Goal: Transaction & Acquisition: Purchase product/service

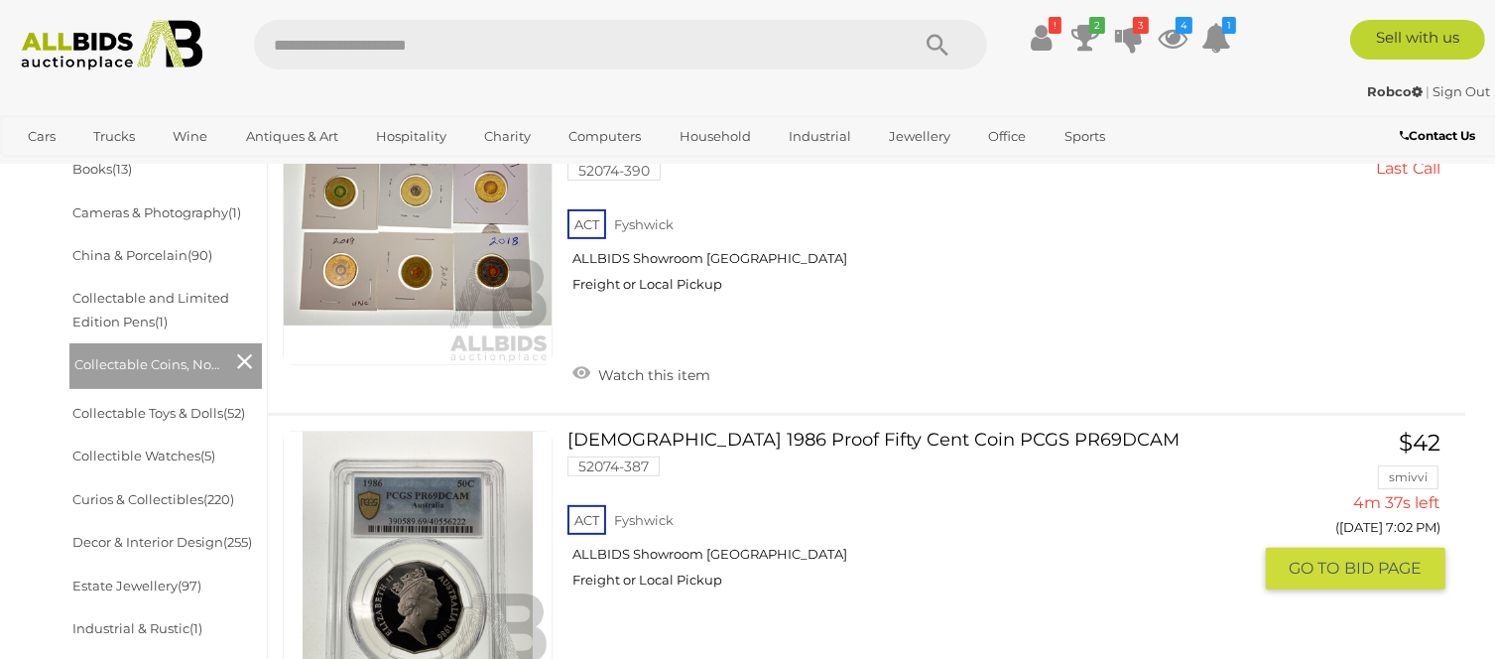
scroll to position [695, 0]
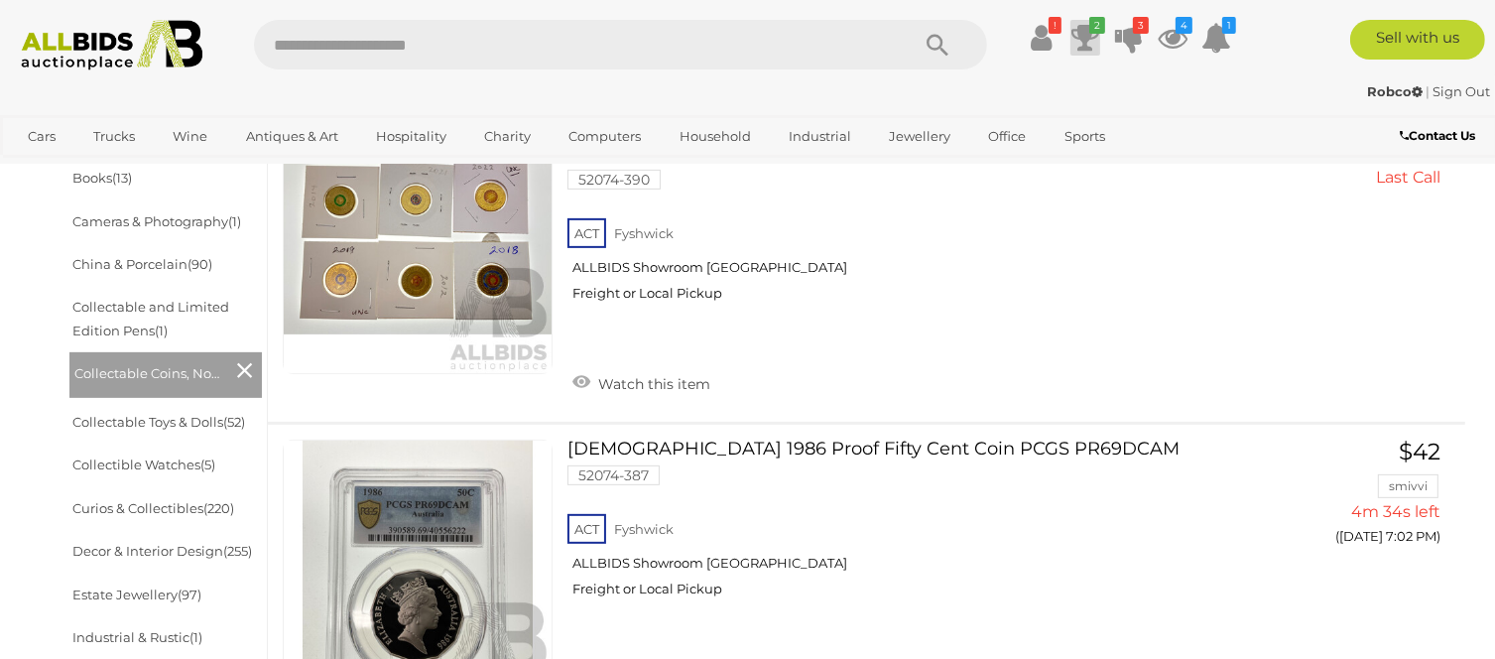
click at [1086, 32] on icon at bounding box center [1086, 38] width 28 height 36
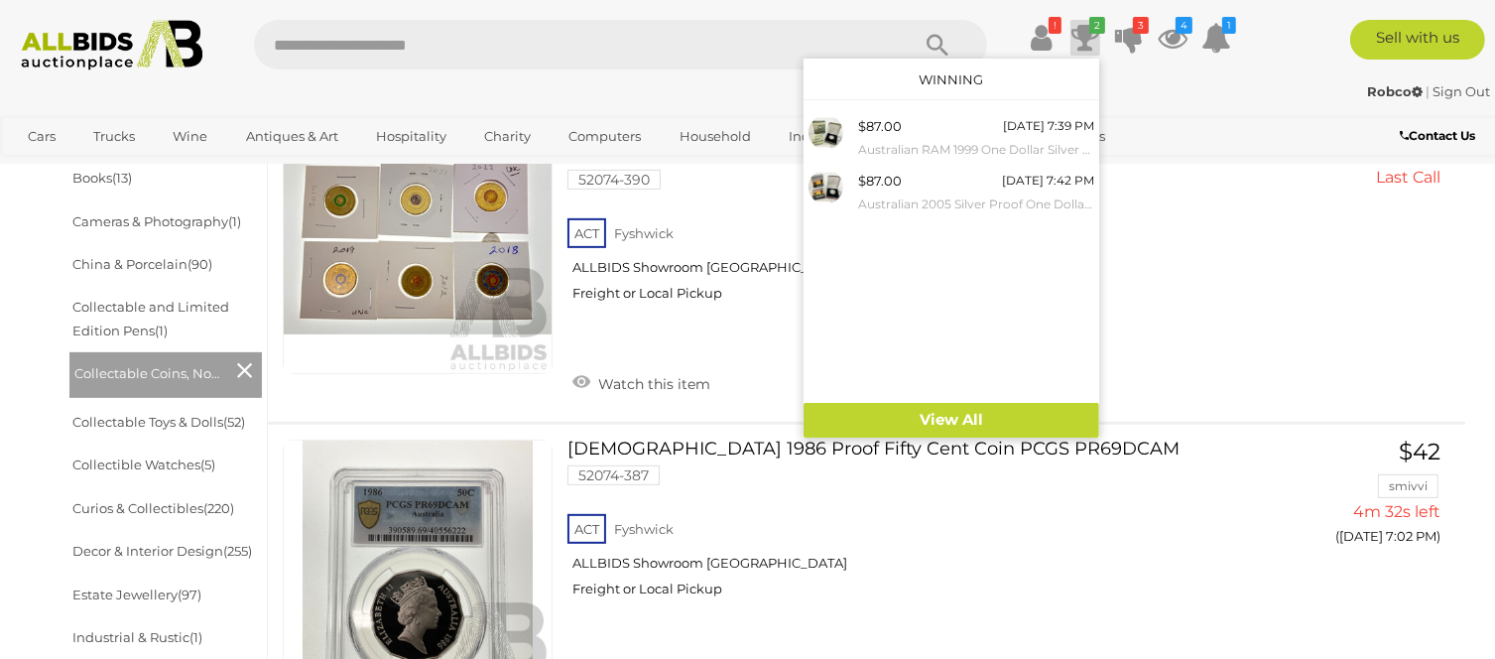
click at [1086, 32] on icon at bounding box center [1086, 38] width 28 height 36
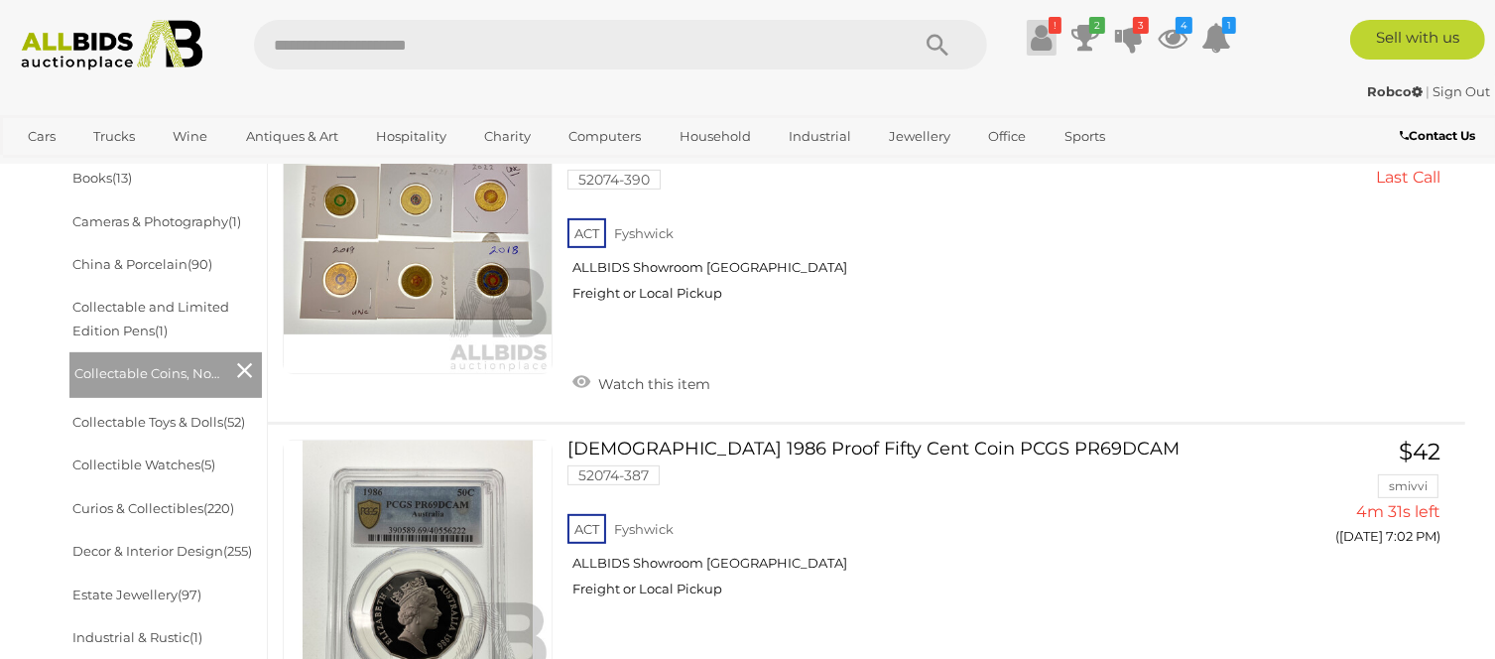
click at [1046, 34] on icon at bounding box center [1041, 38] width 21 height 36
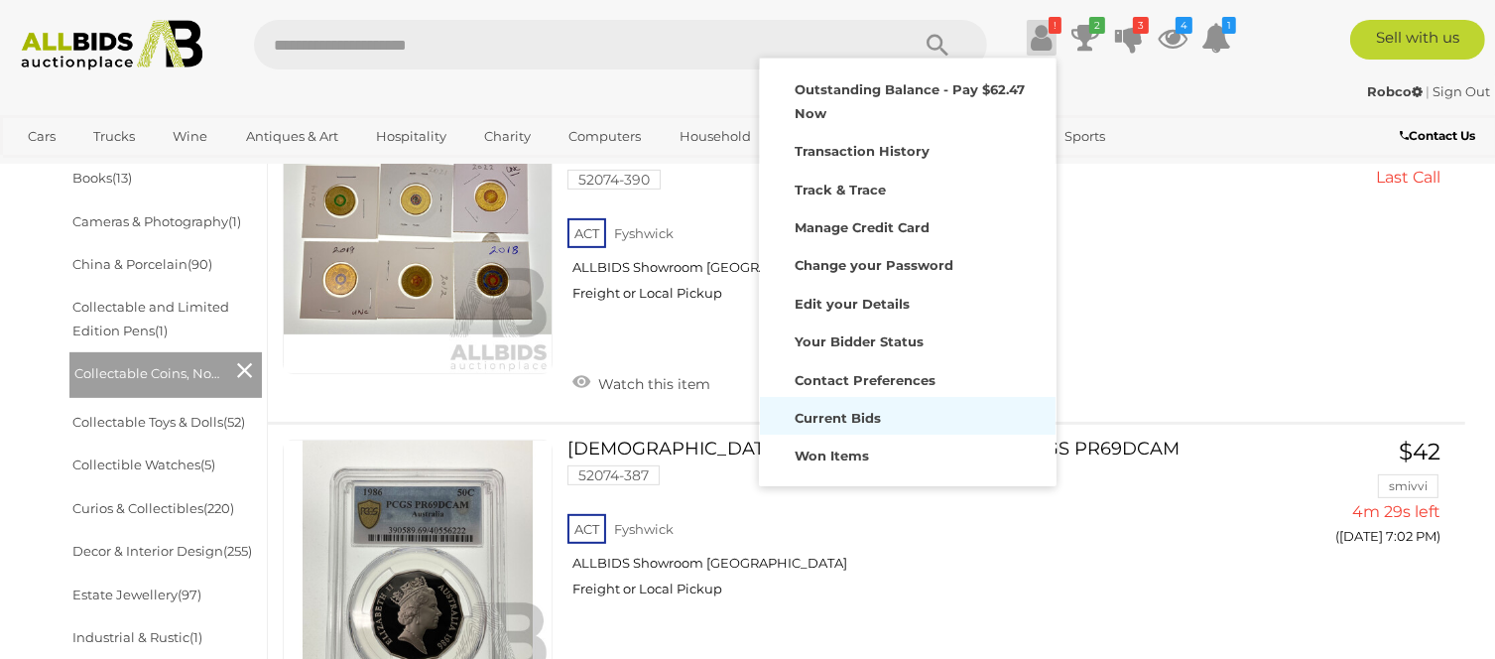
click at [865, 412] on strong "Current Bids" at bounding box center [838, 418] width 86 height 16
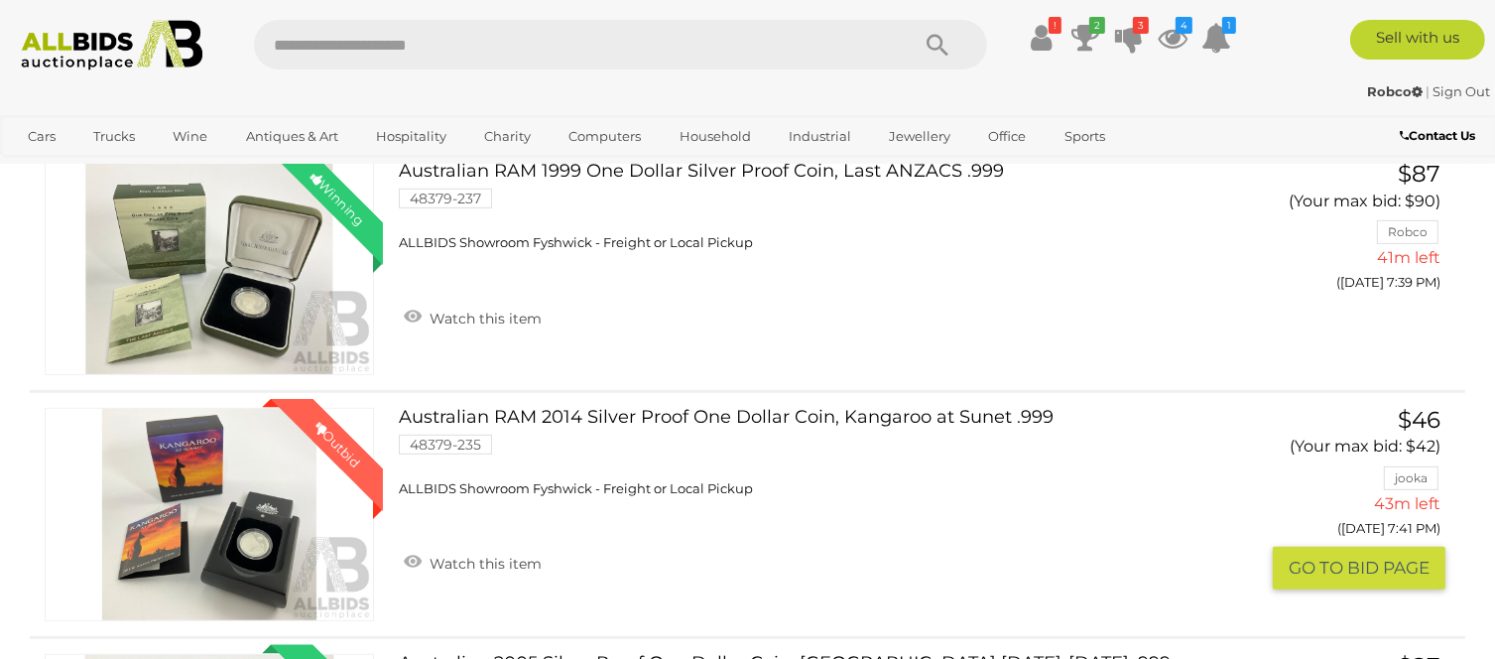
scroll to position [794, 0]
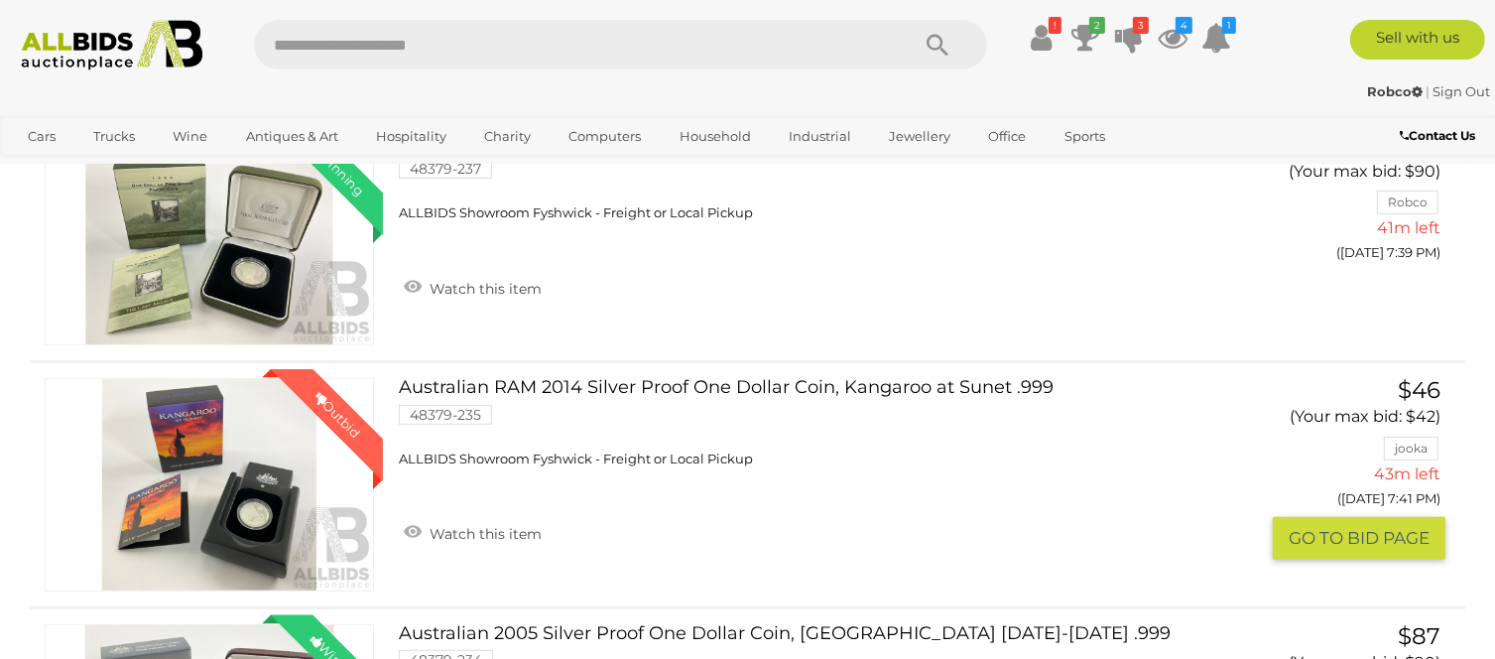
click at [1357, 532] on button "GO TO BID PAGE" at bounding box center [1359, 538] width 173 height 43
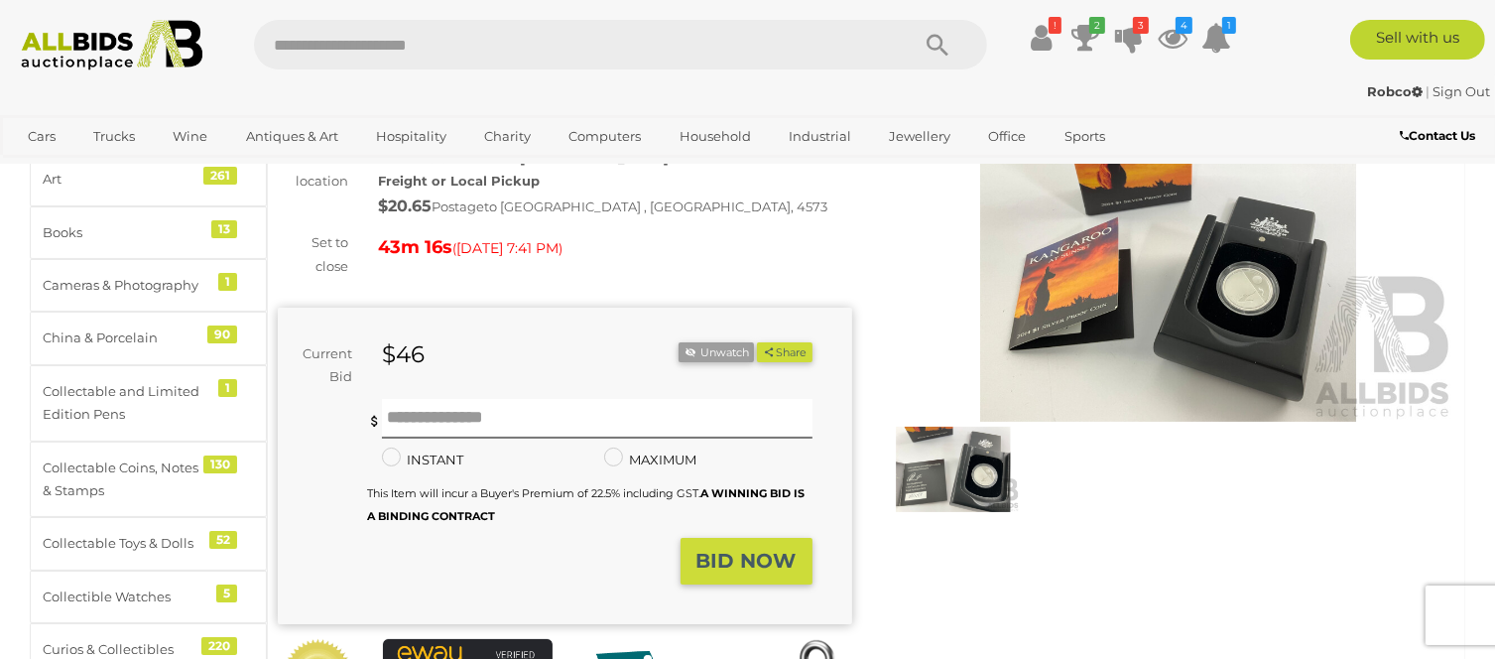
scroll to position [198, 0]
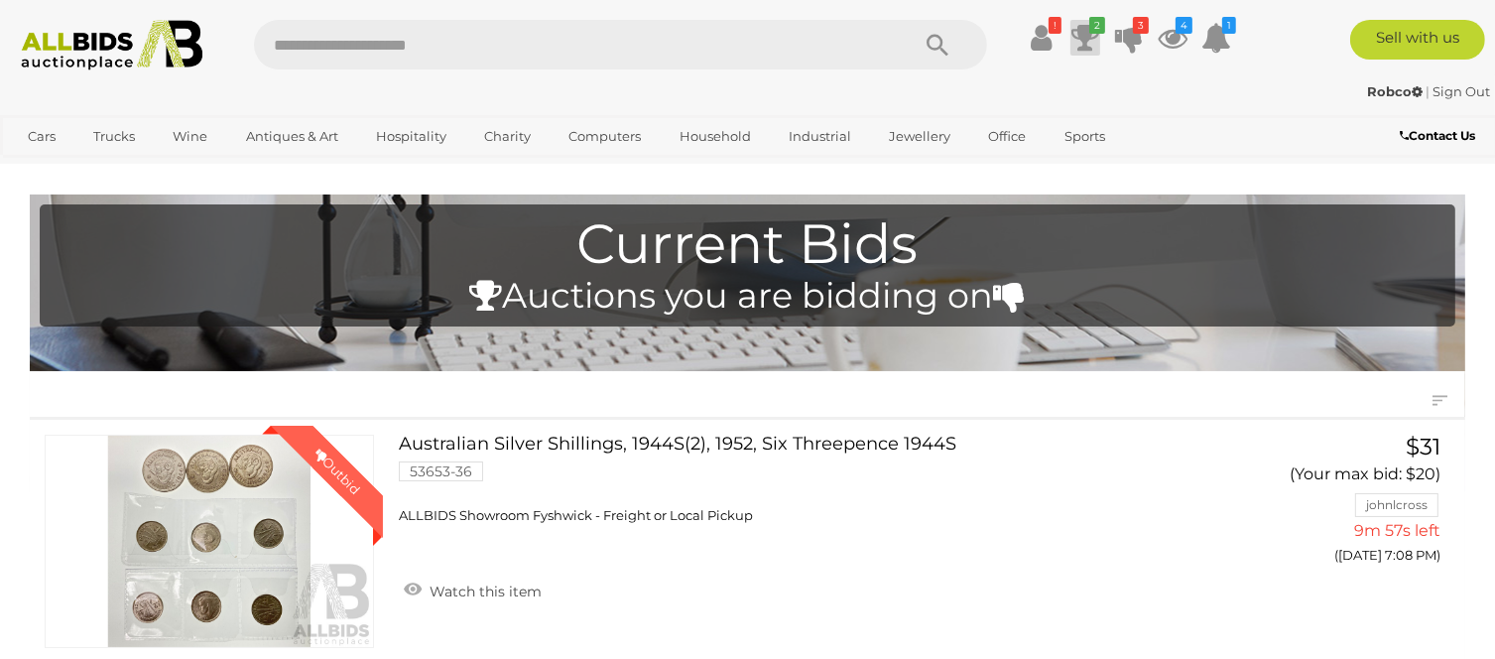
click at [1093, 26] on icon "2" at bounding box center [1097, 25] width 16 height 17
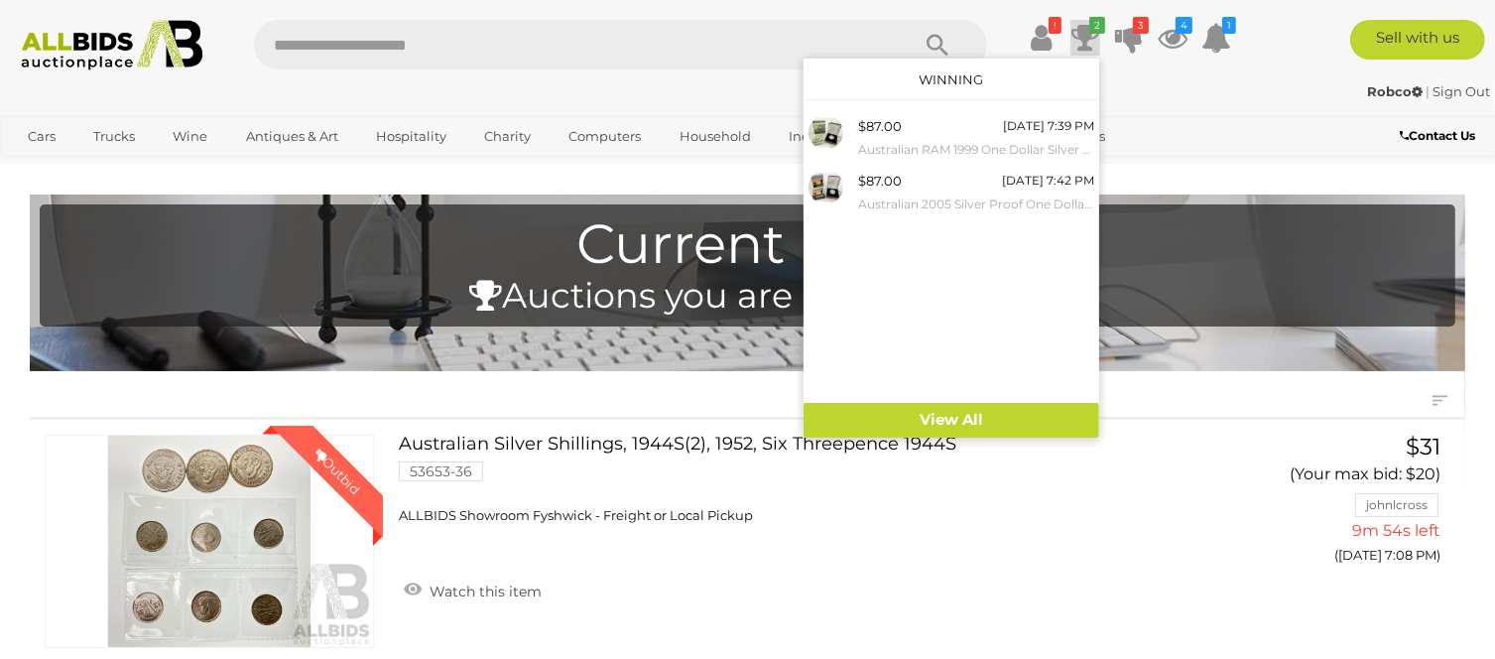
click at [1239, 93] on div "Robco | Sign Out" at bounding box center [747, 91] width 1485 height 23
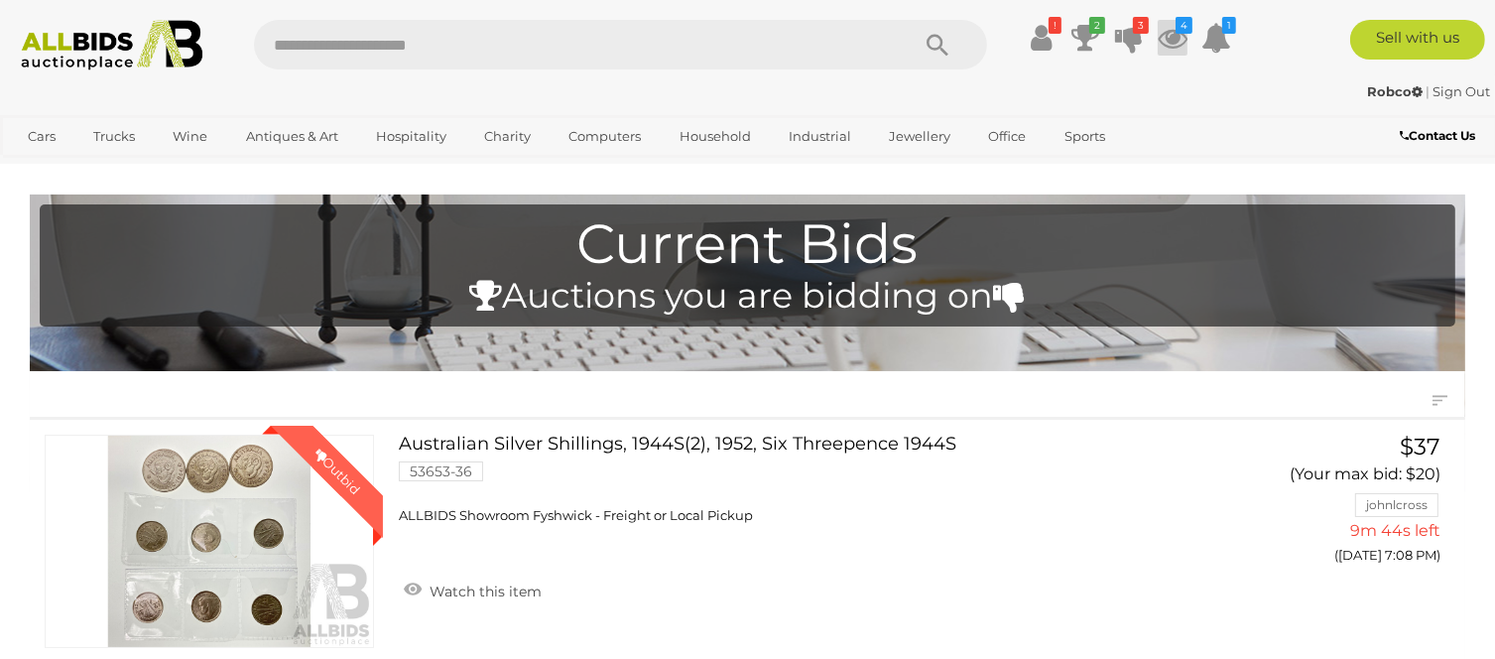
click at [1175, 36] on icon at bounding box center [1173, 38] width 30 height 36
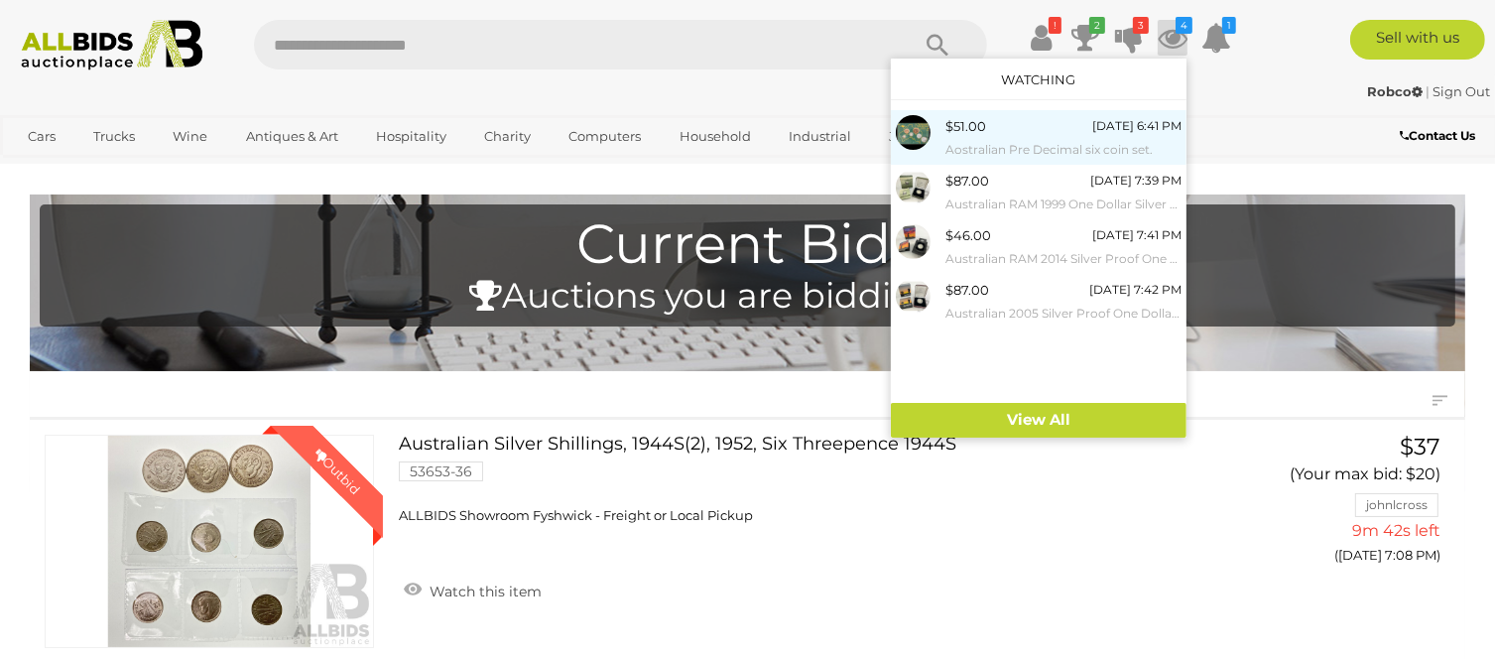
click at [939, 127] on div at bounding box center [921, 132] width 50 height 35
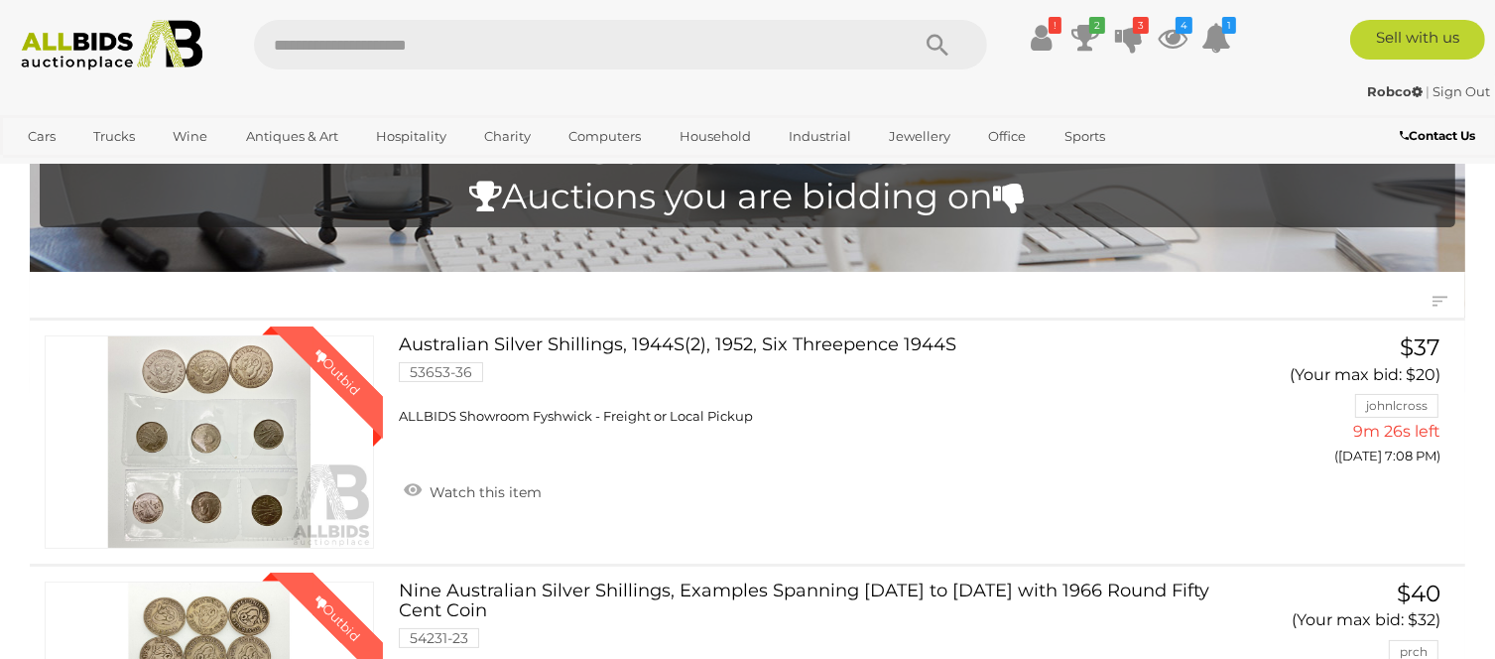
scroll to position [99, 0]
click at [1044, 37] on icon at bounding box center [1041, 38] width 21 height 36
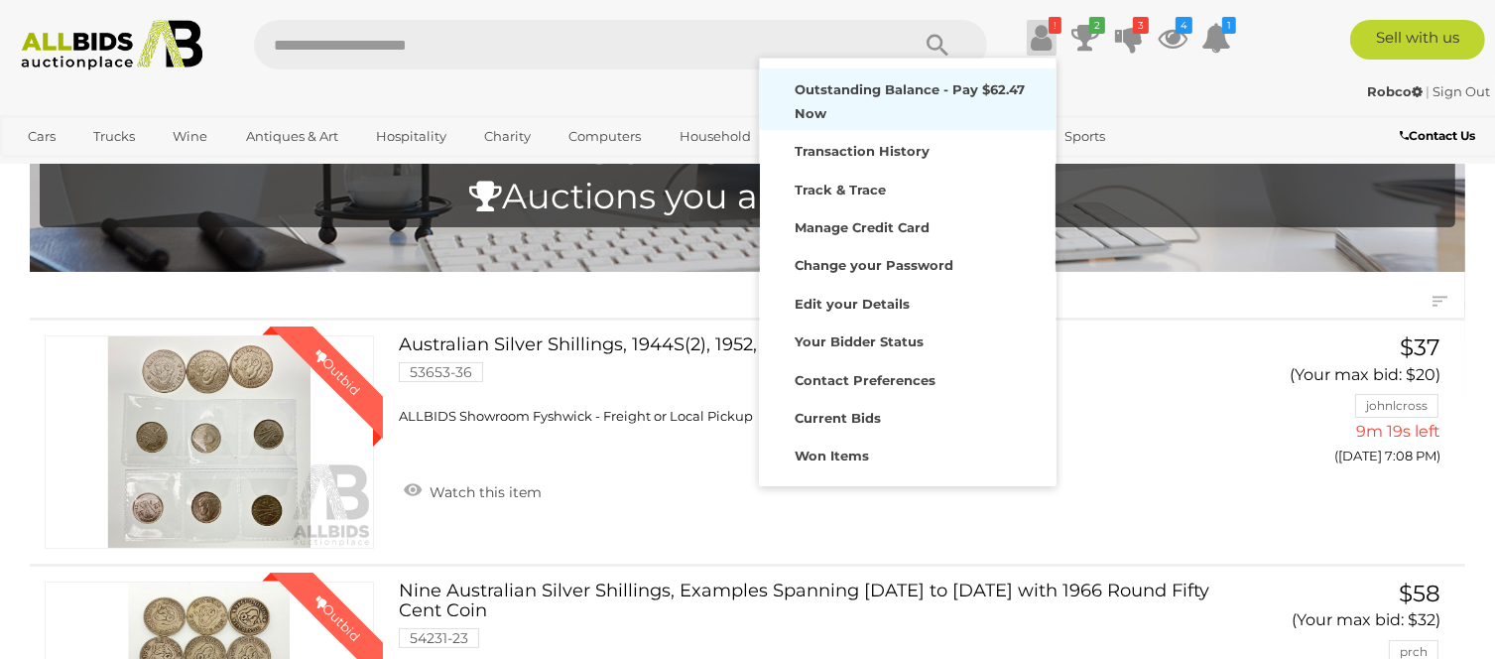
click at [862, 93] on strong "Outstanding Balance - Pay $62.47 Now" at bounding box center [910, 100] width 230 height 39
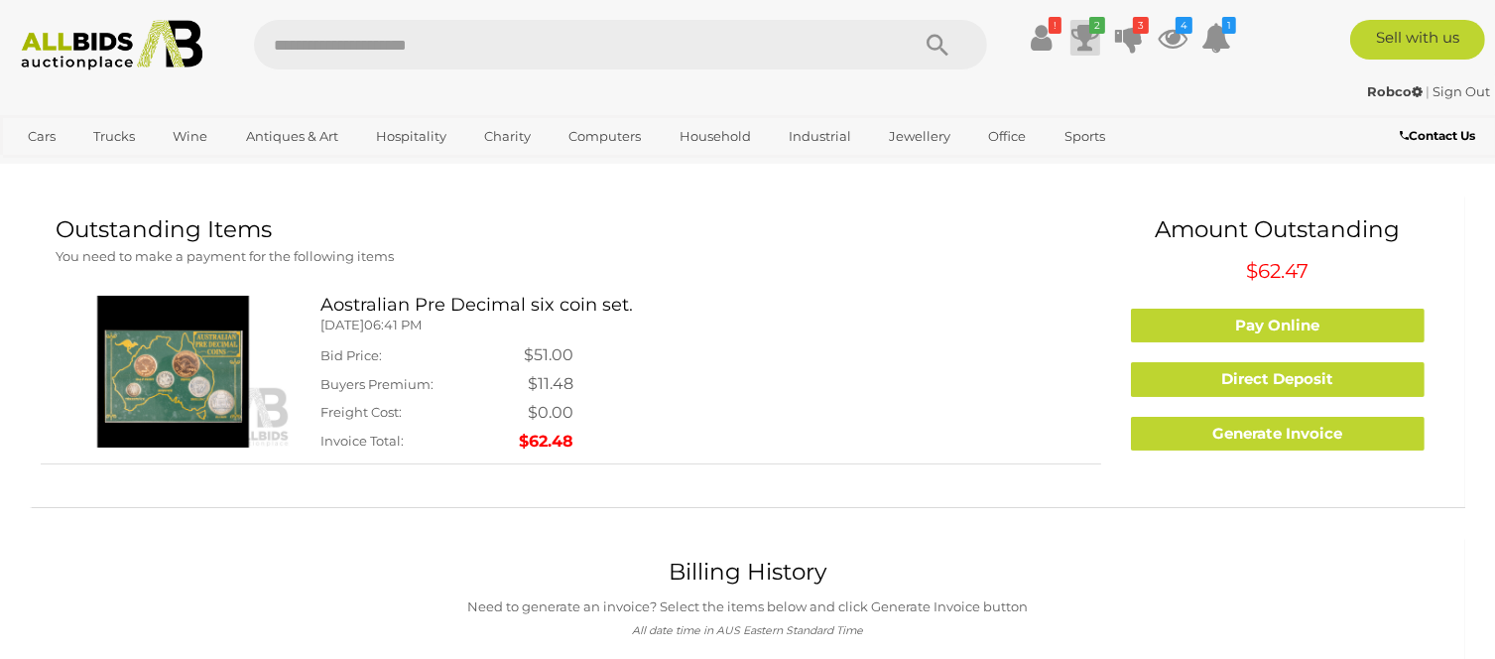
click at [1091, 37] on icon at bounding box center [1086, 38] width 28 height 36
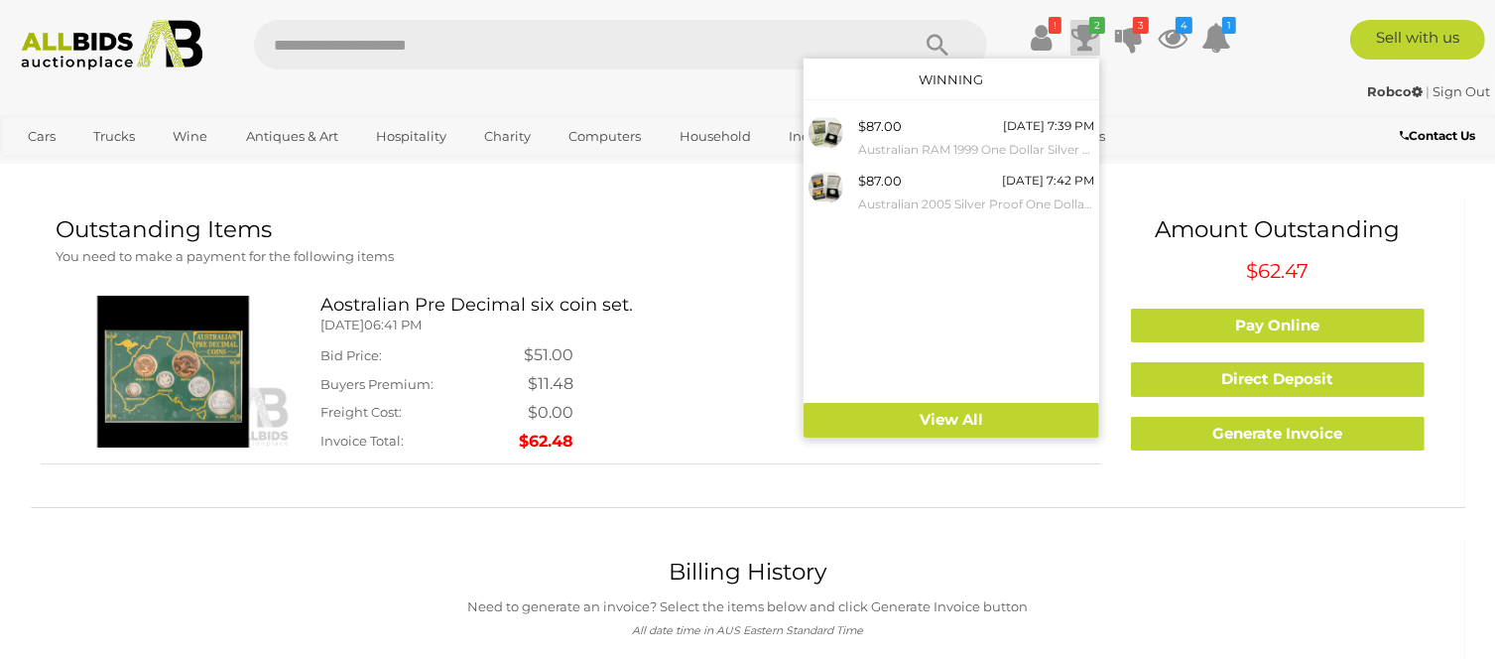
click at [1234, 113] on div "Robco | Sign Out Robco | Sign Out" at bounding box center [747, 95] width 1495 height 40
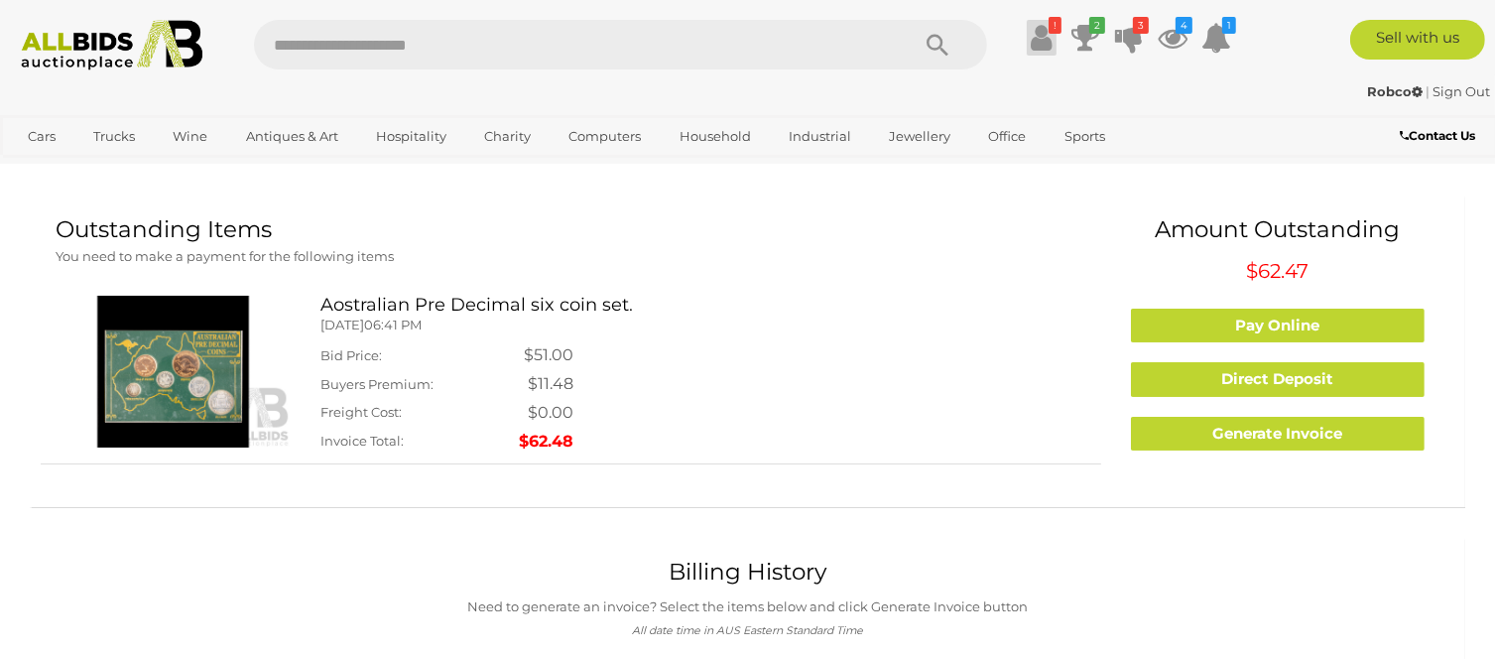
click at [1044, 30] on icon at bounding box center [1041, 38] width 21 height 36
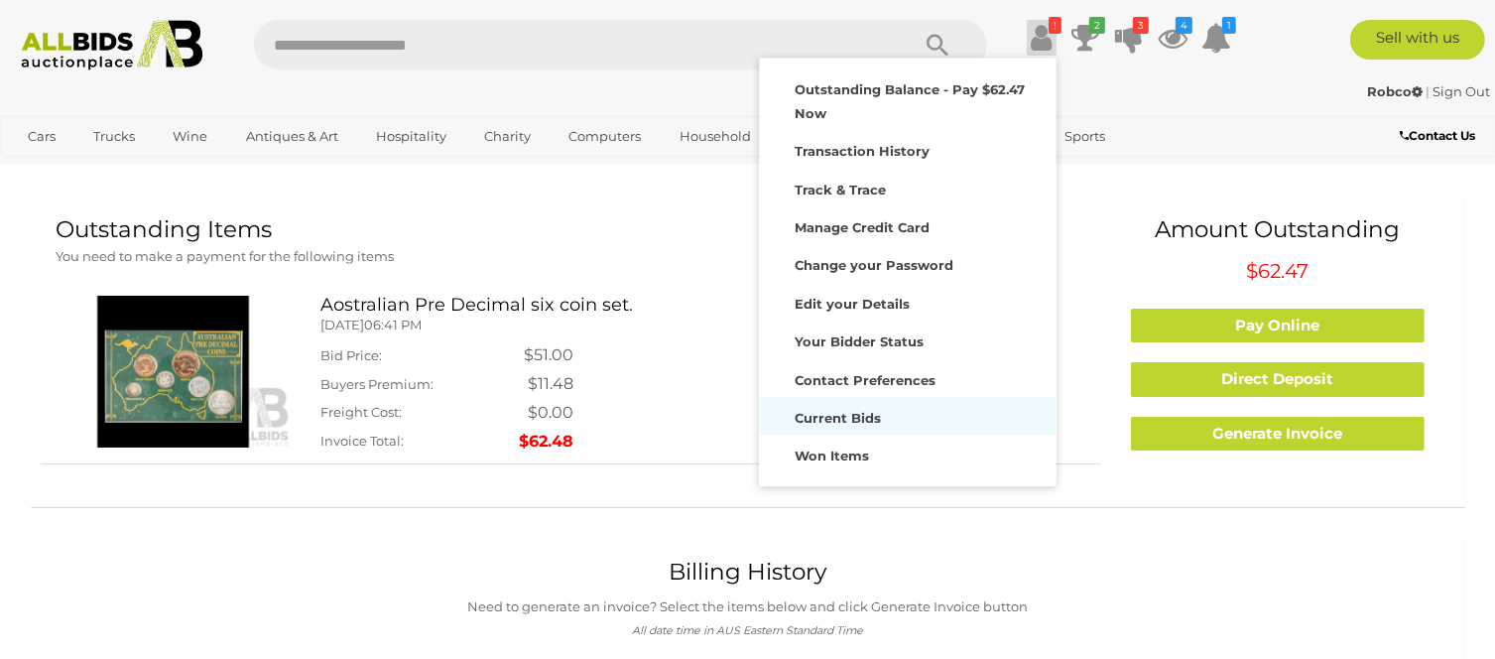
click at [852, 412] on strong "Current Bids" at bounding box center [838, 418] width 86 height 16
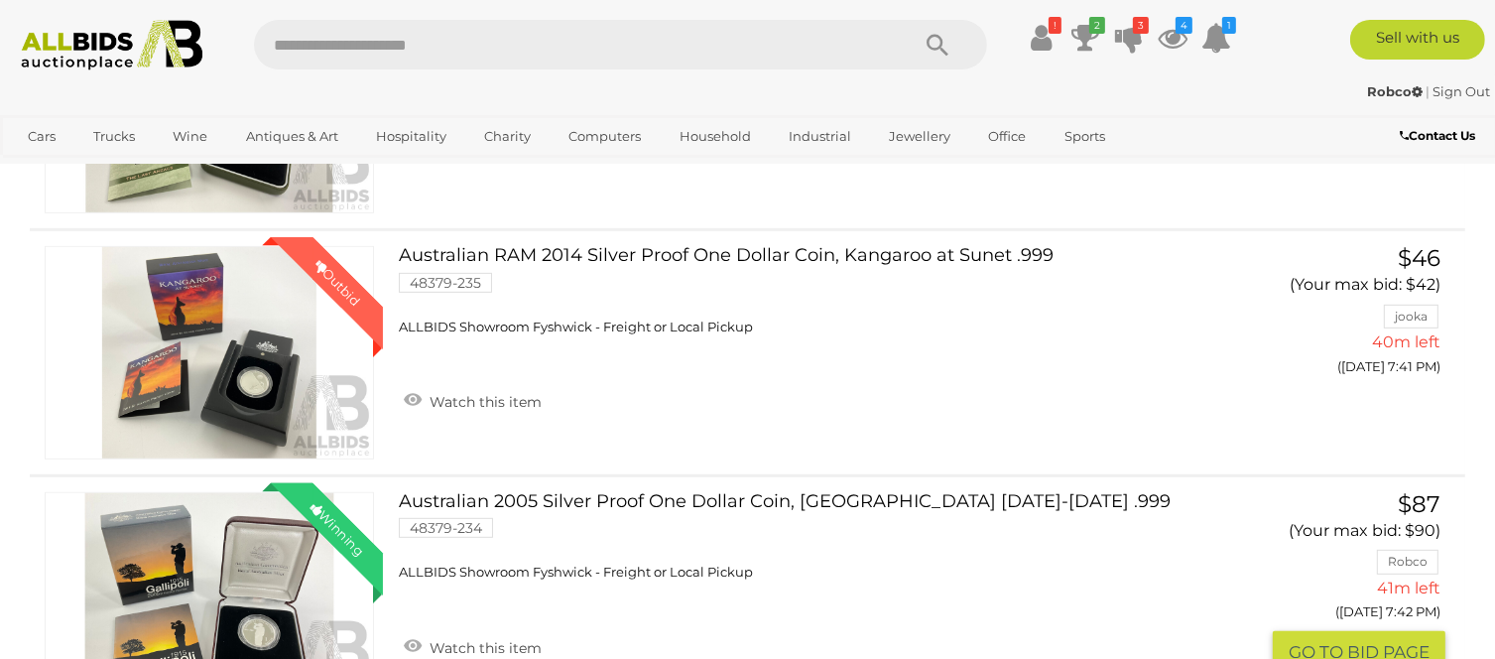
scroll to position [893, 0]
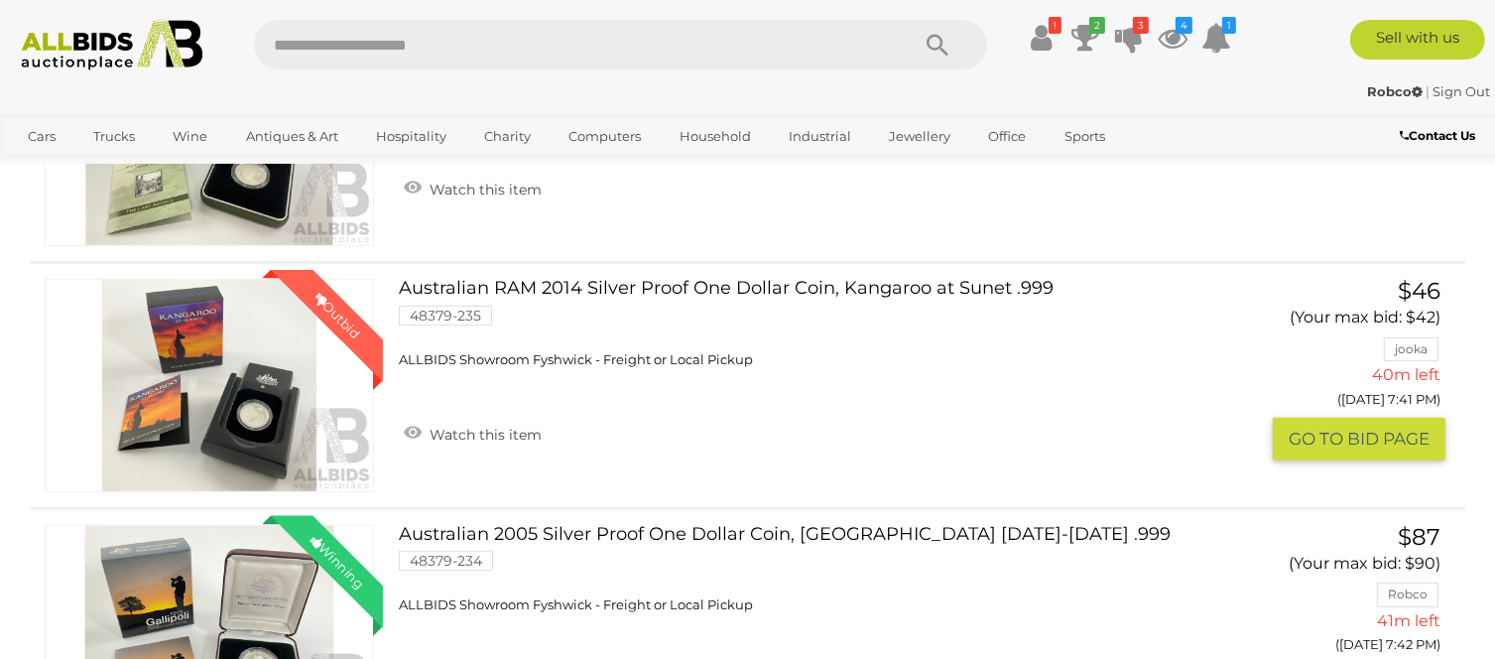
click at [1389, 428] on button "GO TO BID PAGE" at bounding box center [1359, 439] width 173 height 43
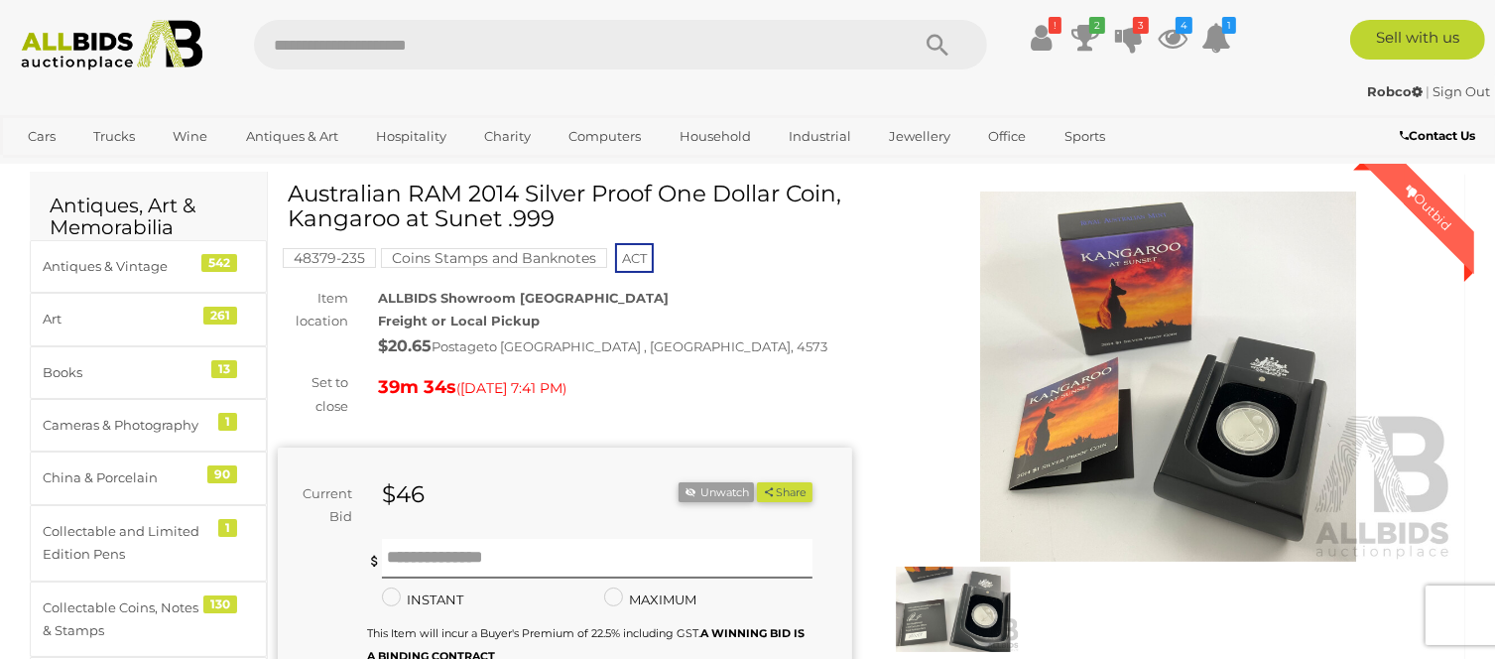
scroll to position [198, 0]
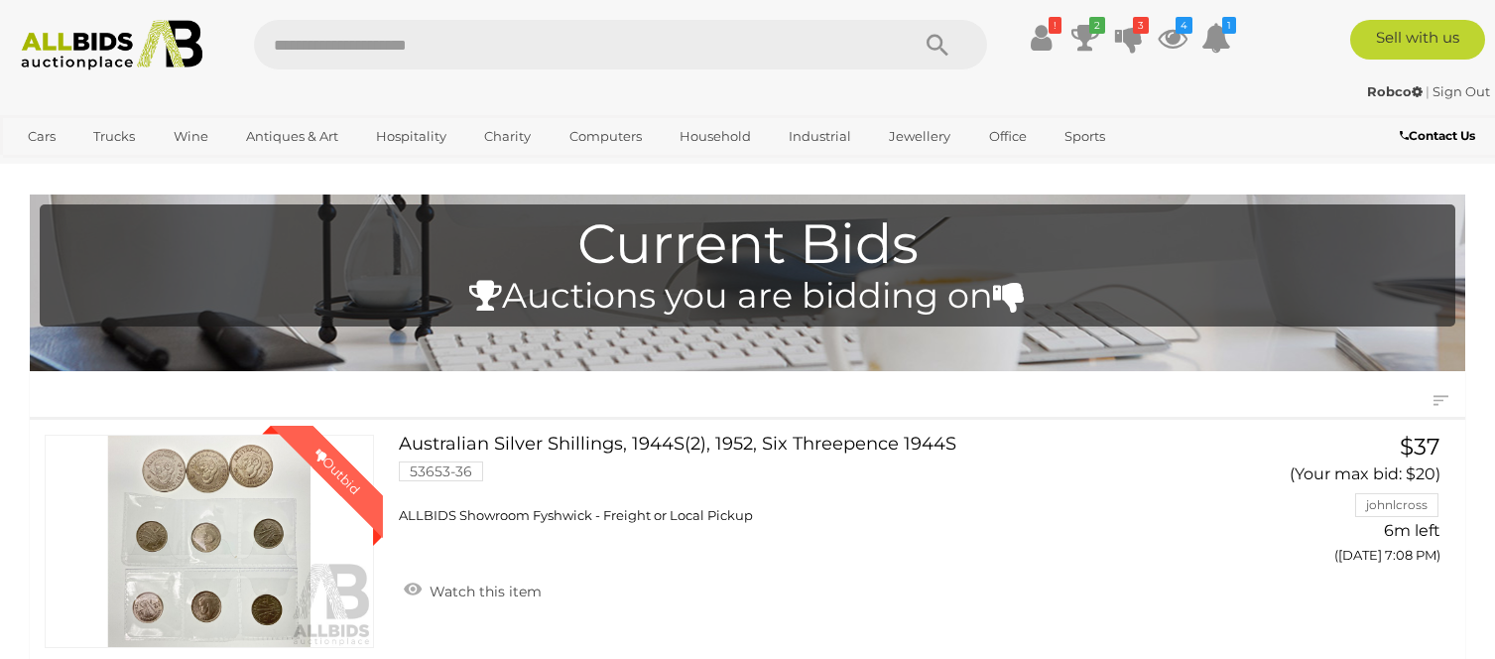
scroll to position [893, 0]
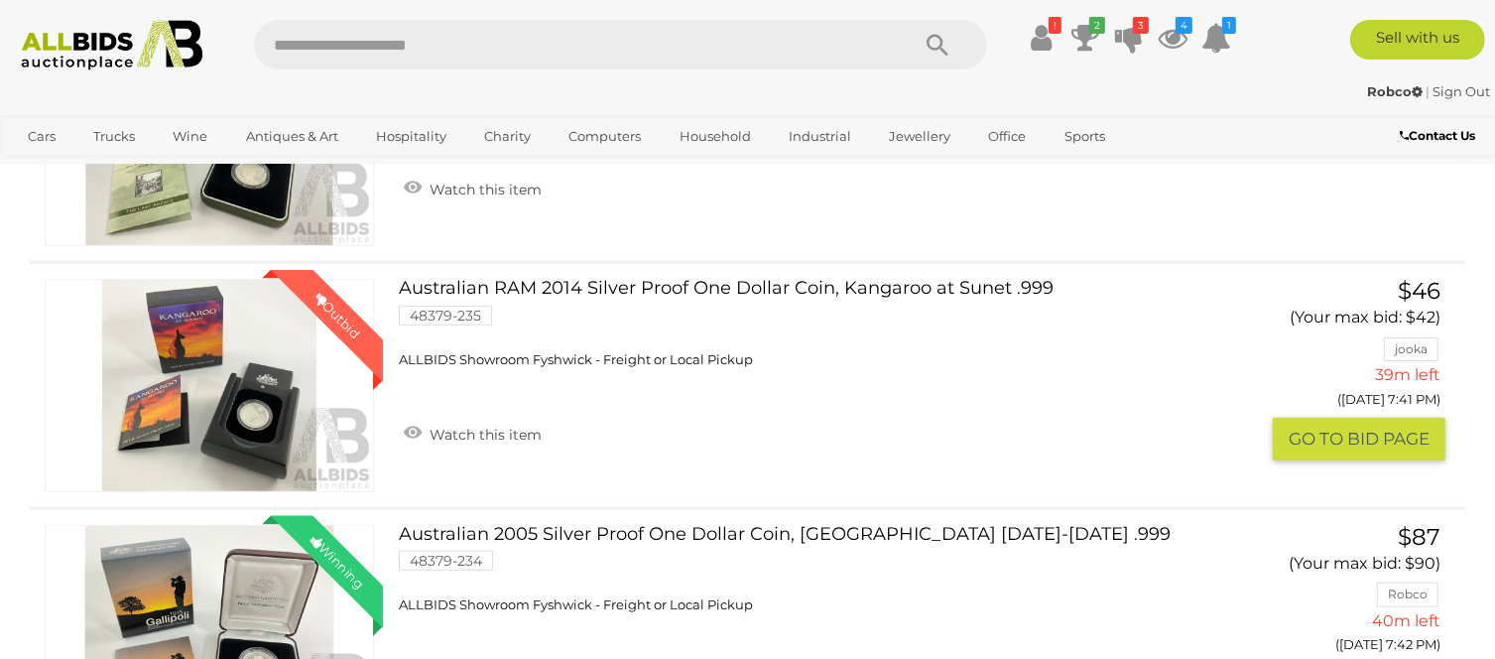
click at [1386, 435] on button "GO TO BID PAGE" at bounding box center [1359, 439] width 173 height 43
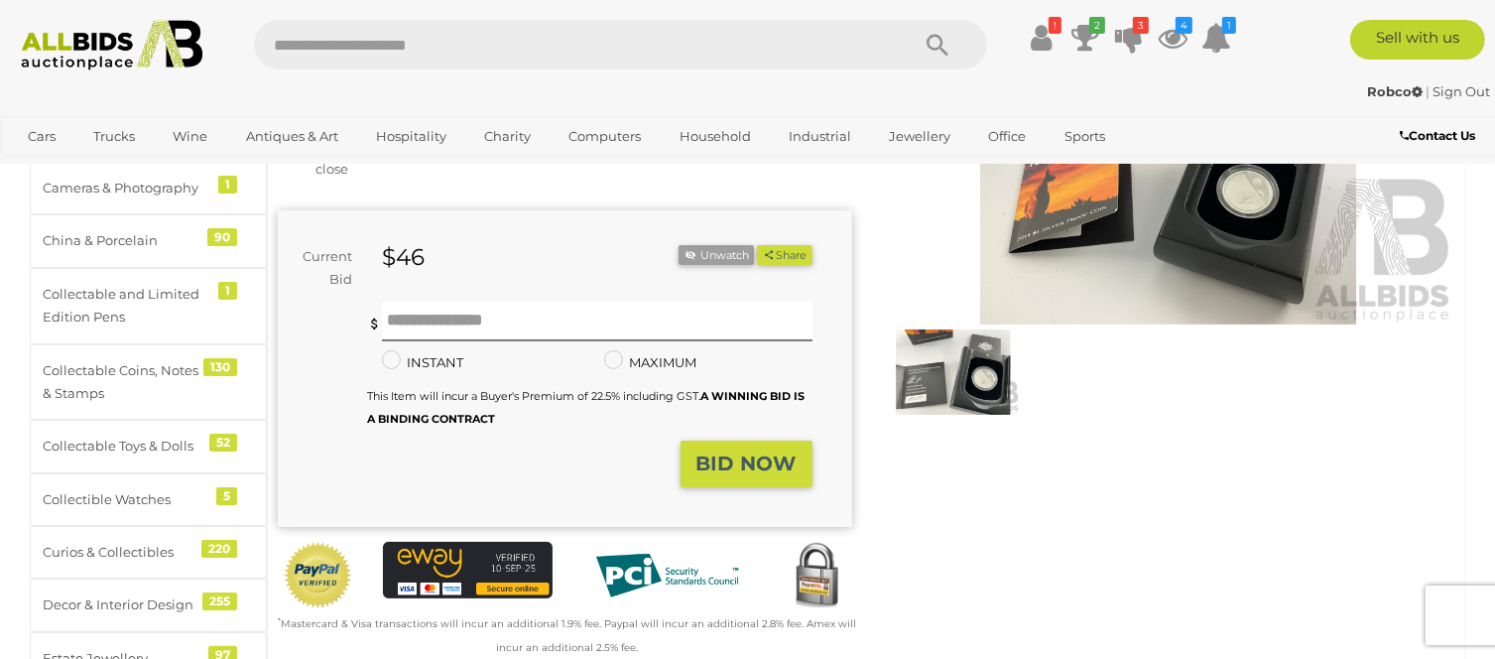
scroll to position [298, 0]
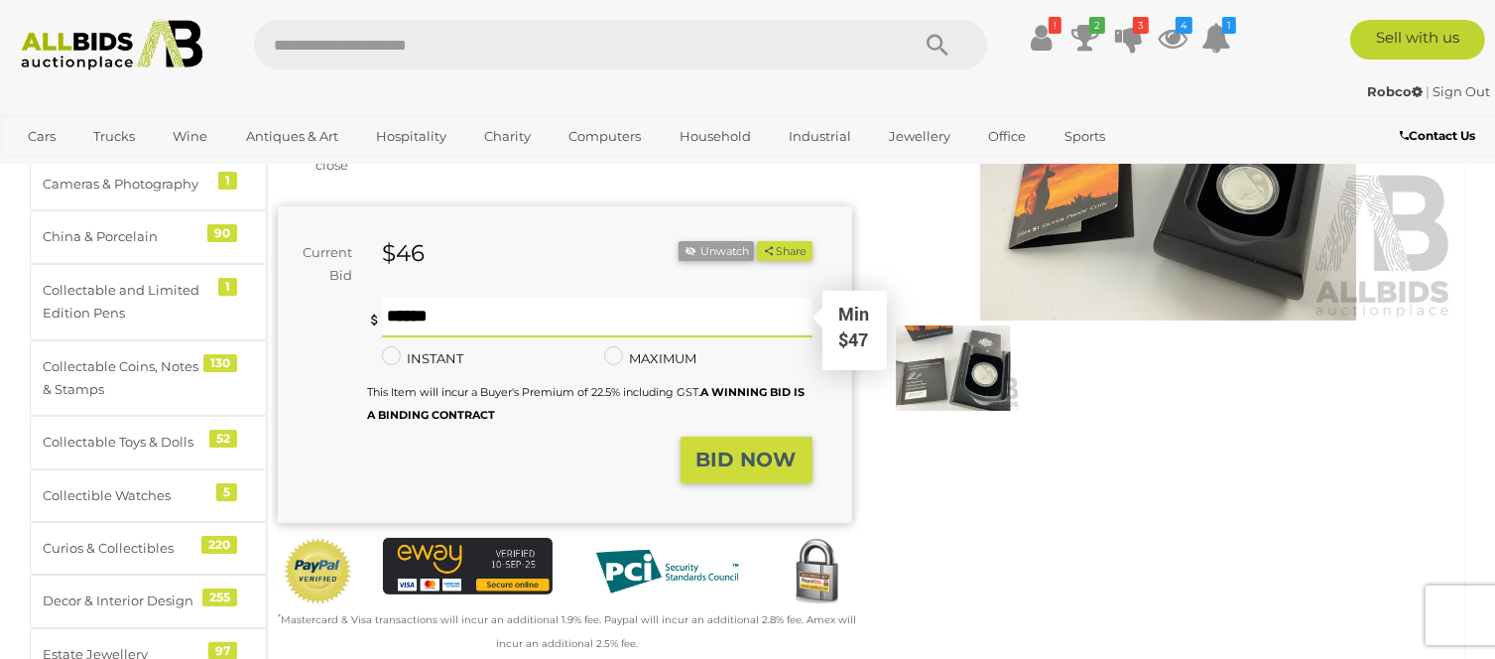
click at [389, 304] on input "text" at bounding box center [597, 318] width 431 height 40
type input "**"
click at [757, 241] on button "Share" at bounding box center [784, 251] width 55 height 21
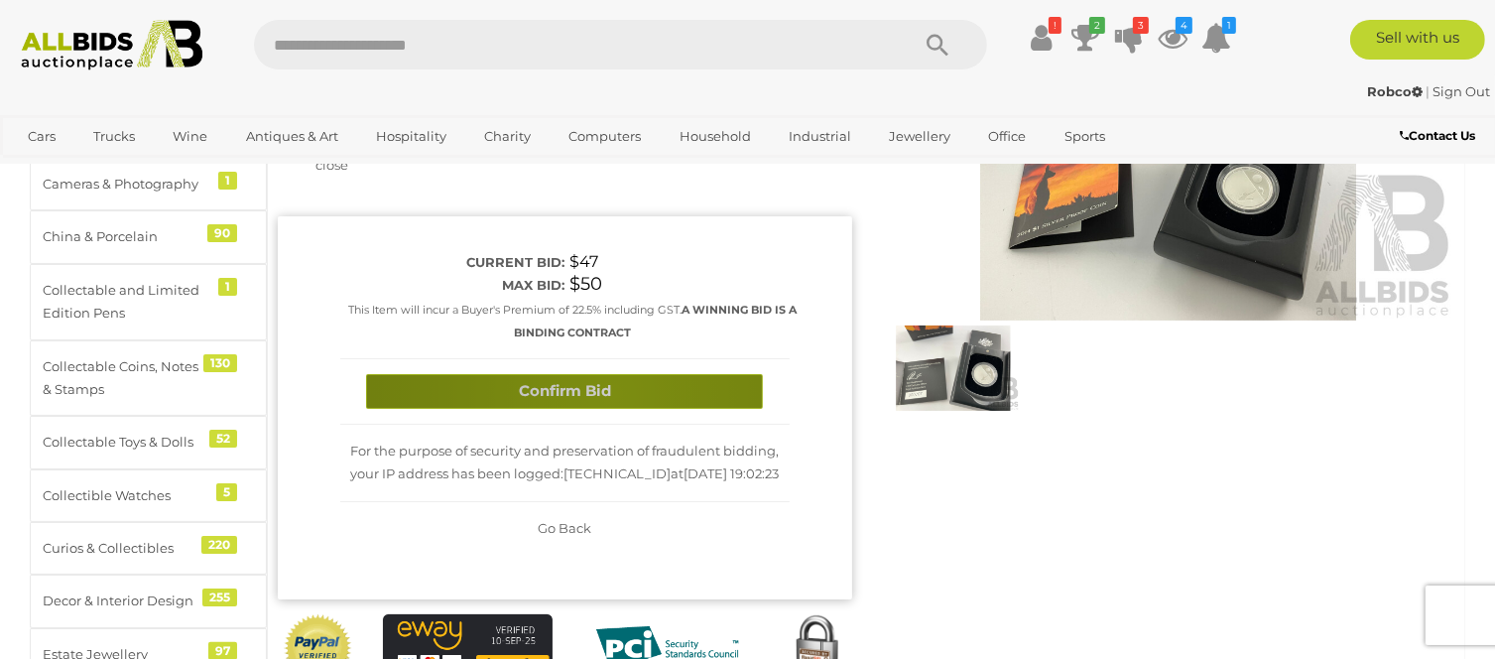
click at [611, 393] on button "Confirm Bid" at bounding box center [564, 391] width 397 height 35
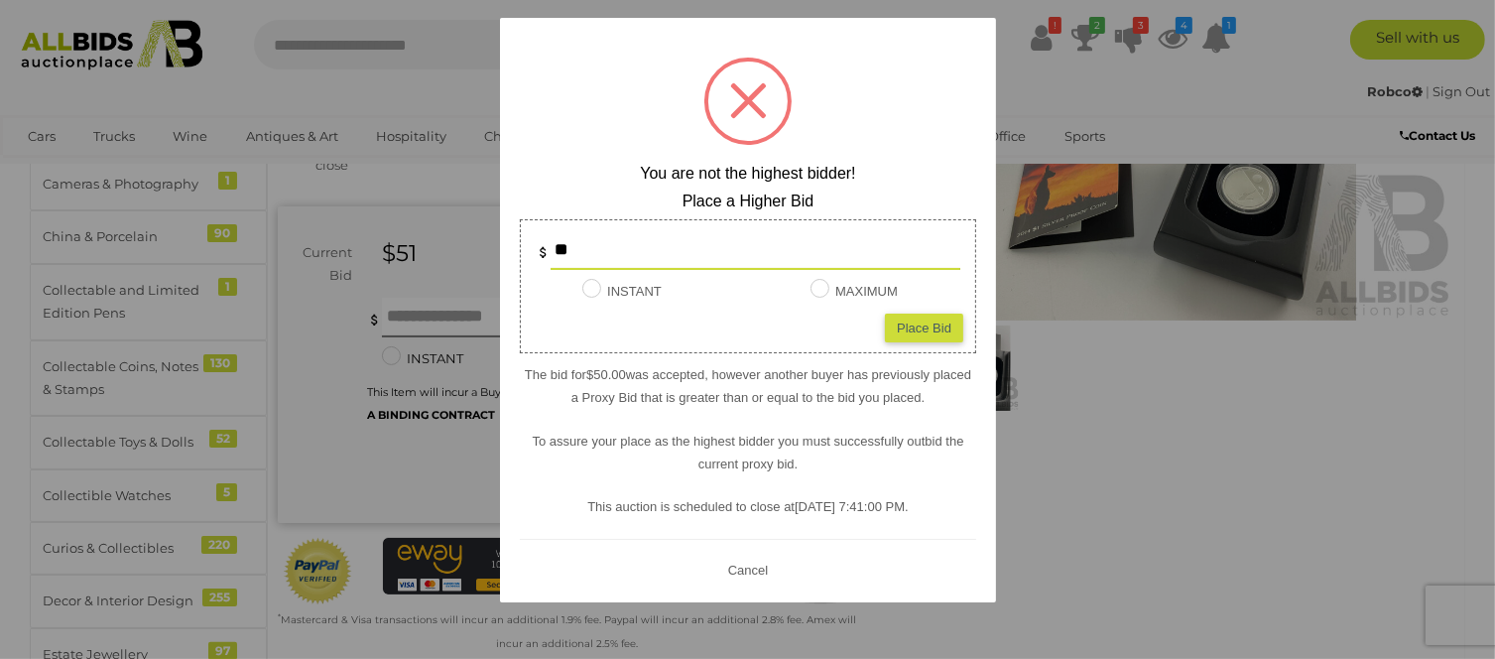
click at [741, 571] on button "Cancel" at bounding box center [747, 570] width 52 height 25
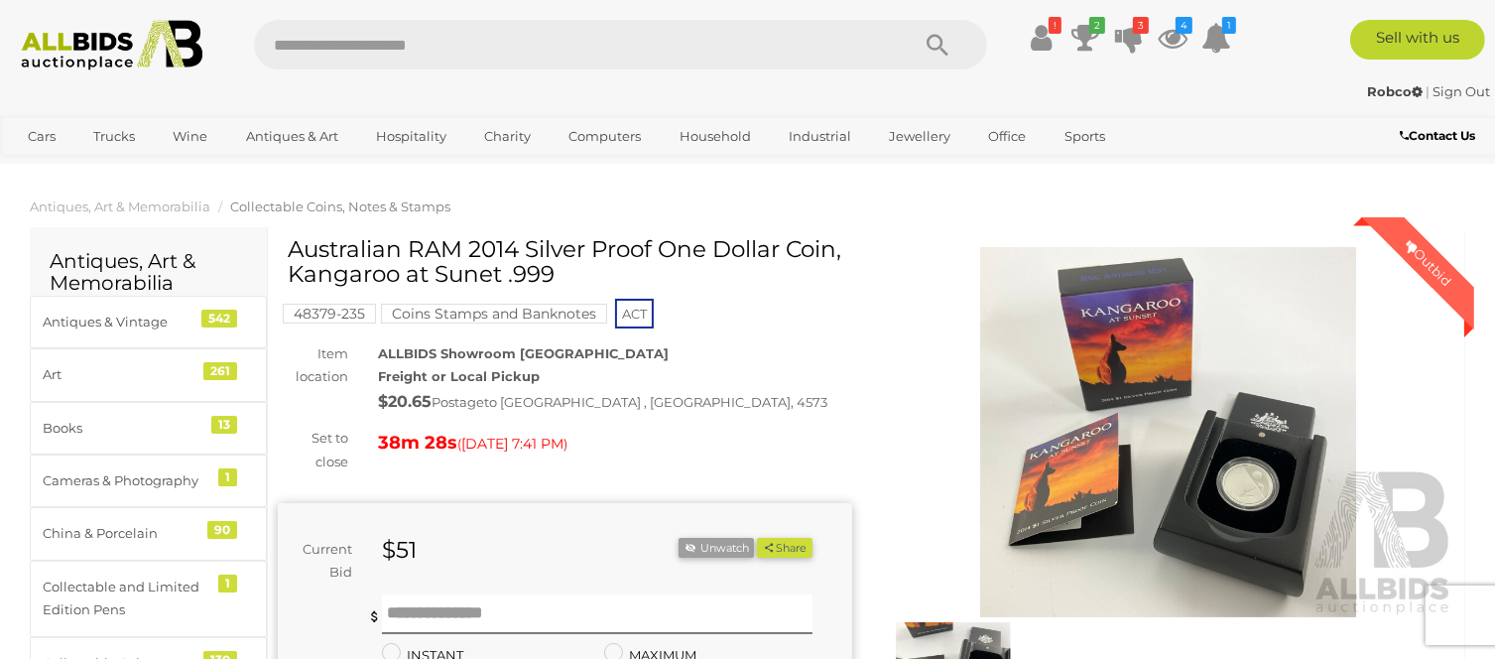
scroll to position [0, 0]
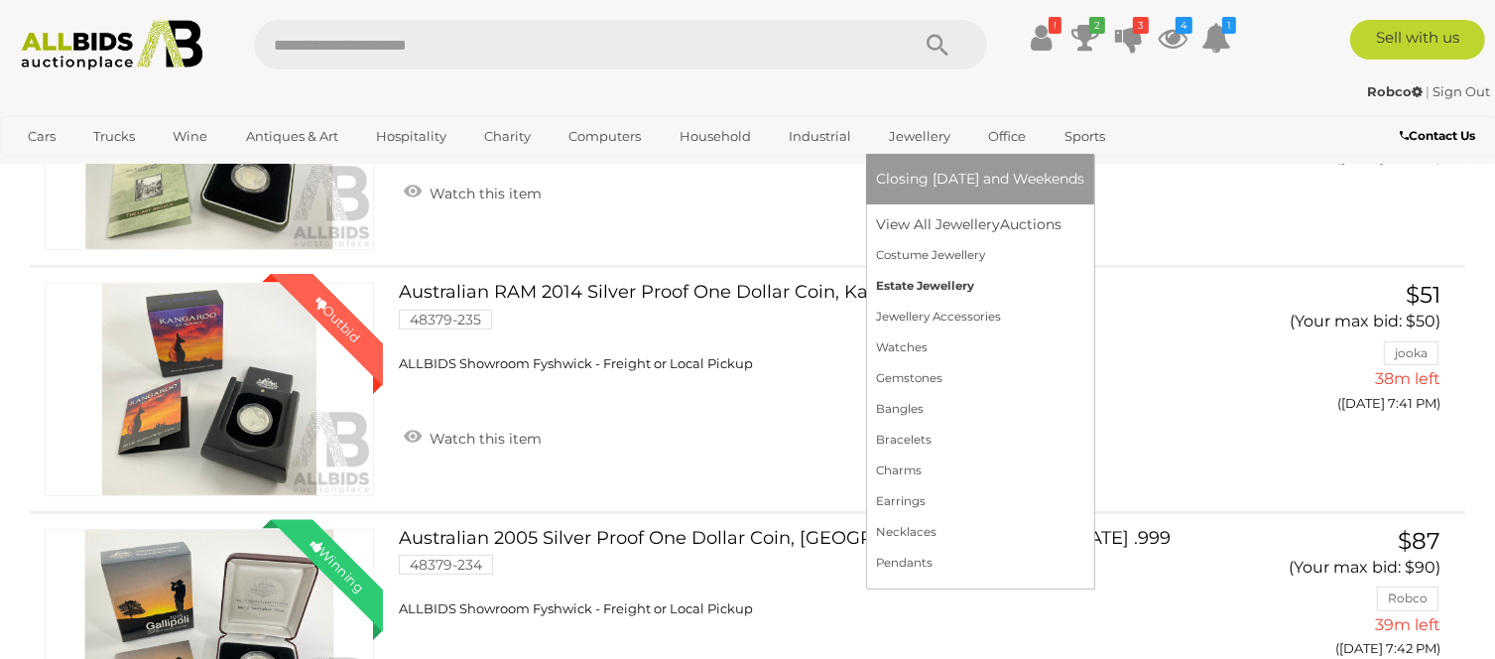
scroll to position [893, 0]
